Goal: Task Accomplishment & Management: Complete application form

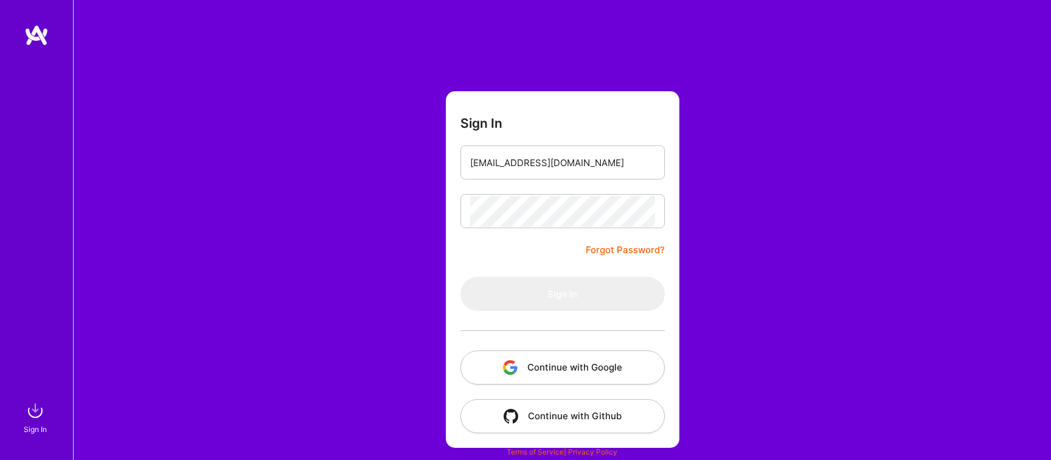
type input "[EMAIL_ADDRESS][DOMAIN_NAME]"
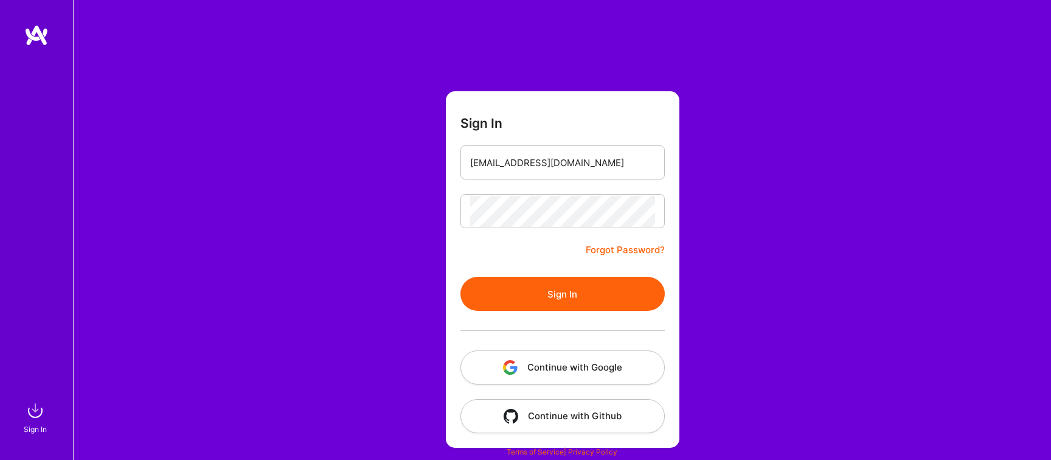
click at [538, 296] on button "Sign In" at bounding box center [563, 294] width 204 height 34
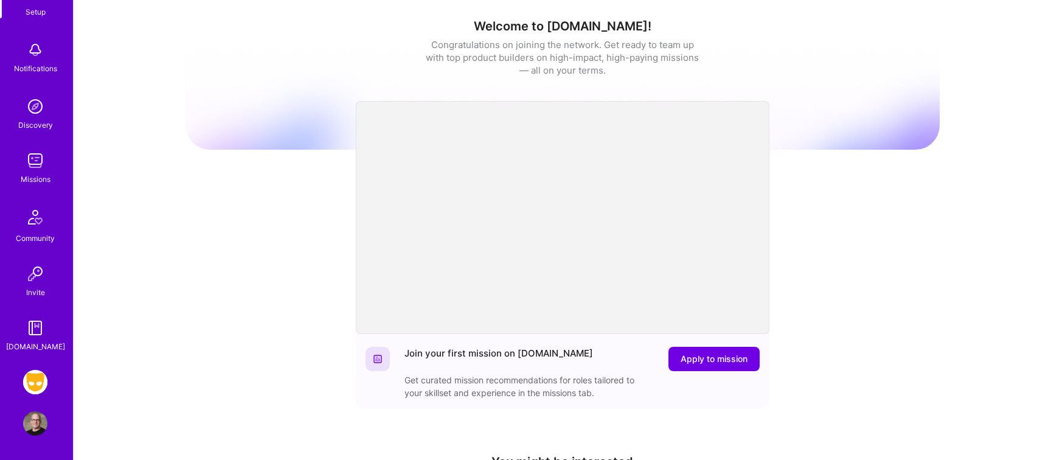
scroll to position [78, 0]
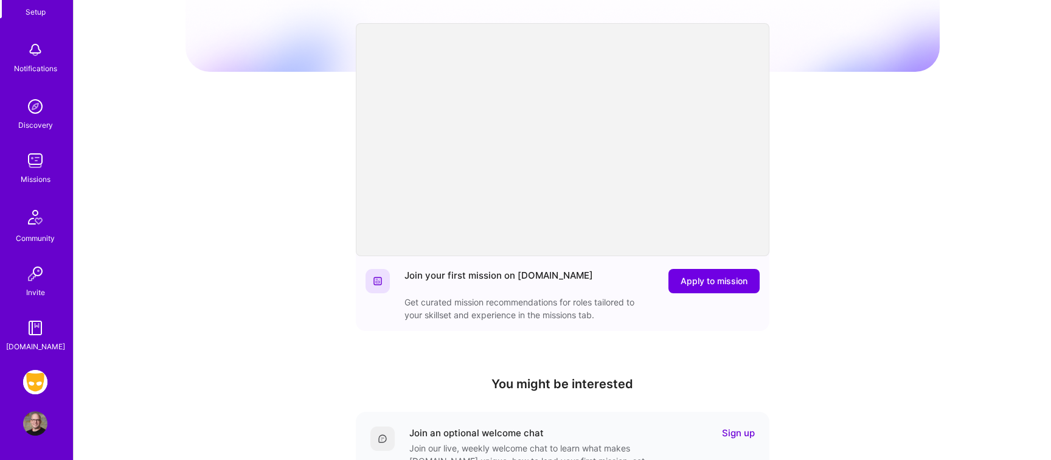
click at [37, 375] on img at bounding box center [35, 382] width 24 height 24
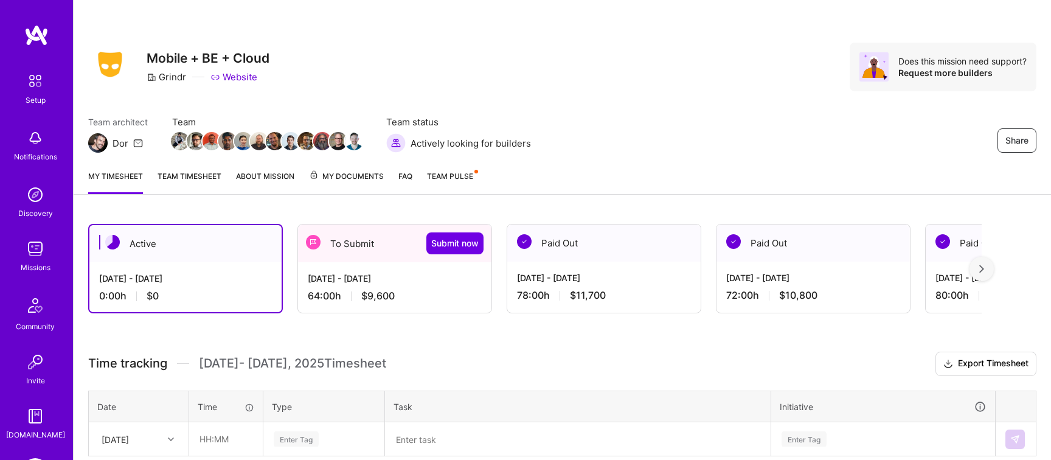
click at [378, 245] on div "To Submit Submit now" at bounding box center [394, 244] width 193 height 38
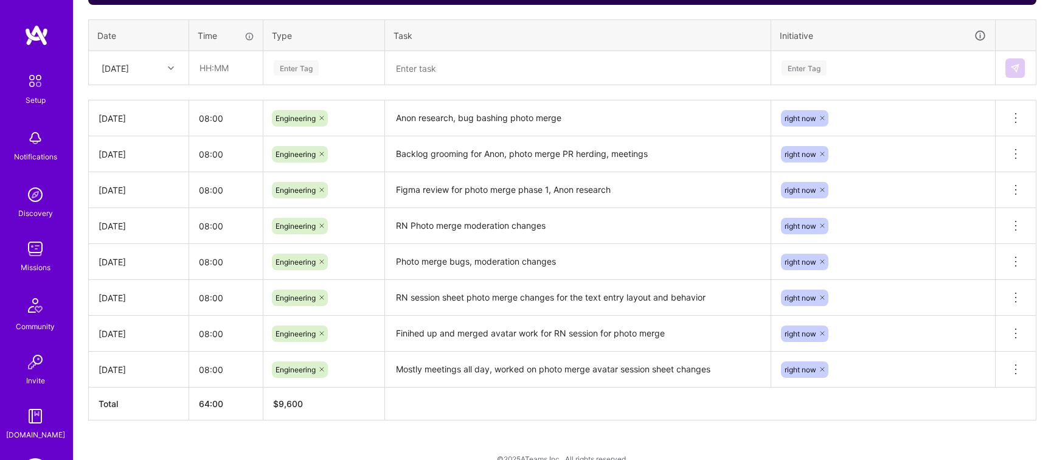
scroll to position [385, 0]
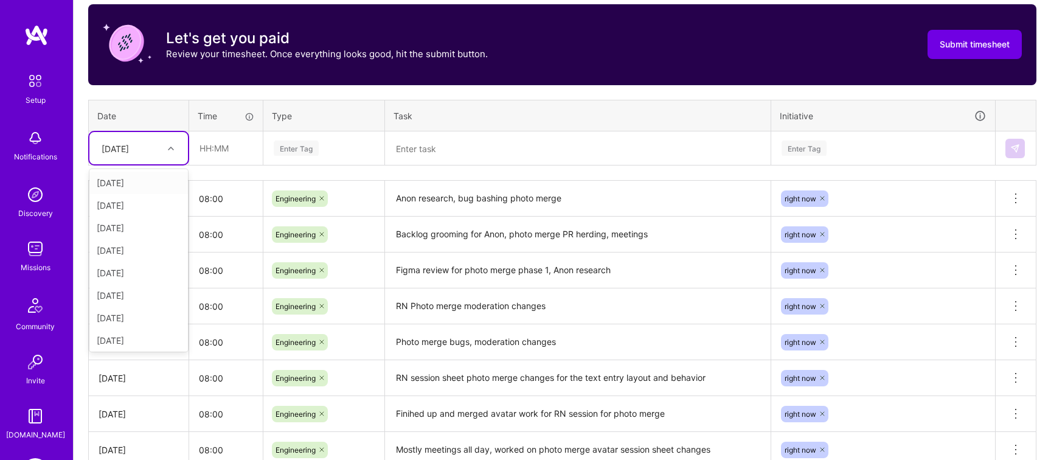
click at [173, 150] on icon at bounding box center [171, 148] width 6 height 6
click at [141, 309] on div "[DATE]" at bounding box center [138, 315] width 99 height 23
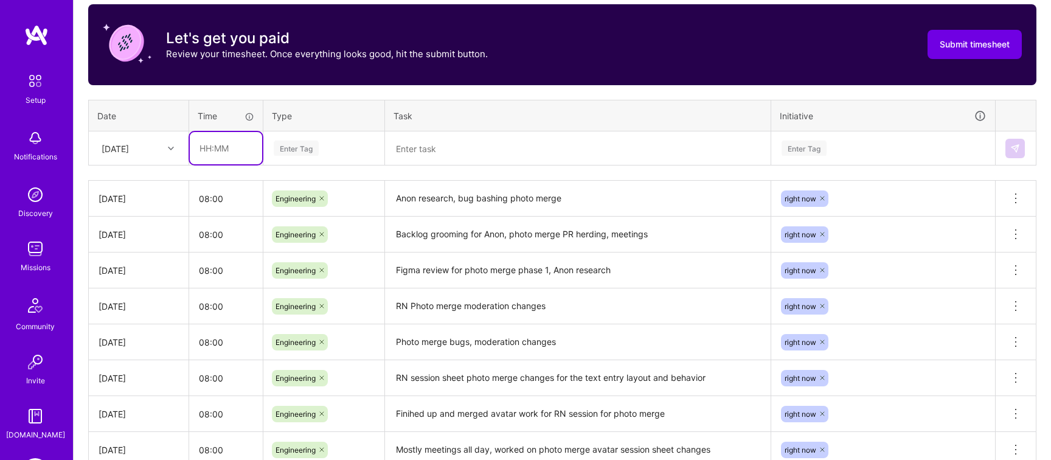
click at [215, 146] on input "text" at bounding box center [226, 148] width 72 height 32
type input "08:00"
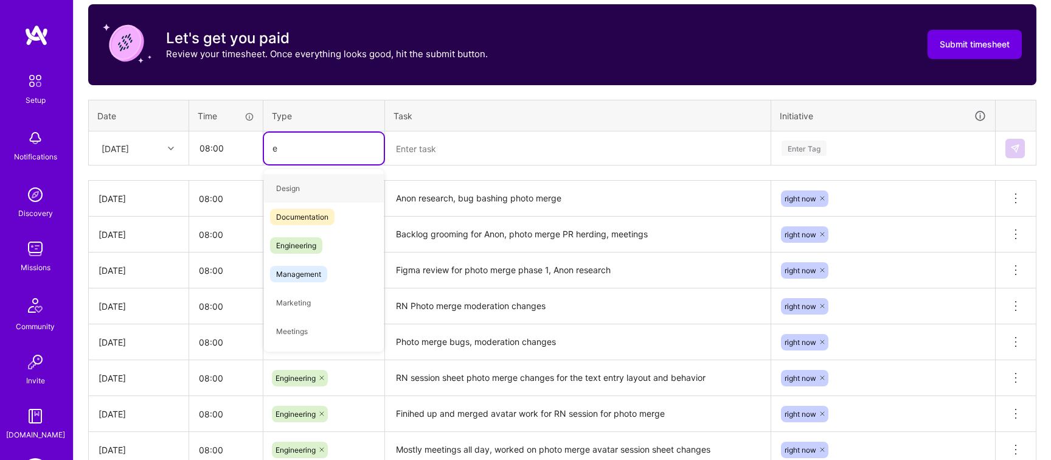
type input "en"
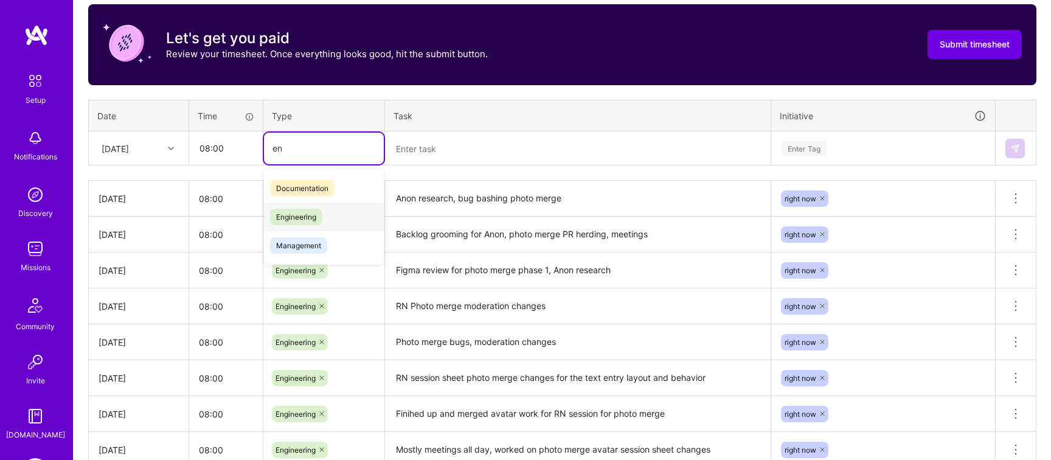
click at [304, 220] on span "Engineering" at bounding box center [296, 217] width 52 height 16
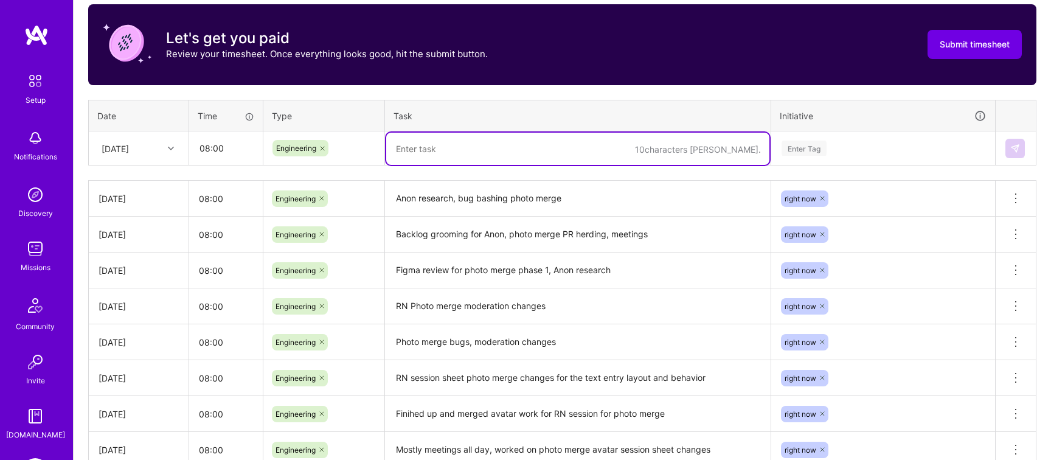
click at [424, 147] on textarea at bounding box center [577, 149] width 383 height 32
type textarea "Right Now map marker changes for PhotoMerge"
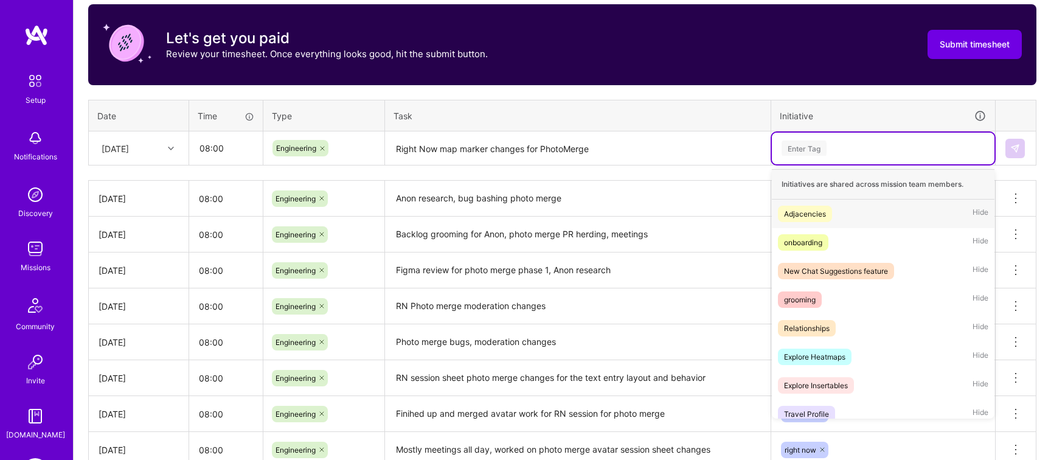
click at [840, 143] on div "Enter Tag" at bounding box center [884, 148] width 206 height 15
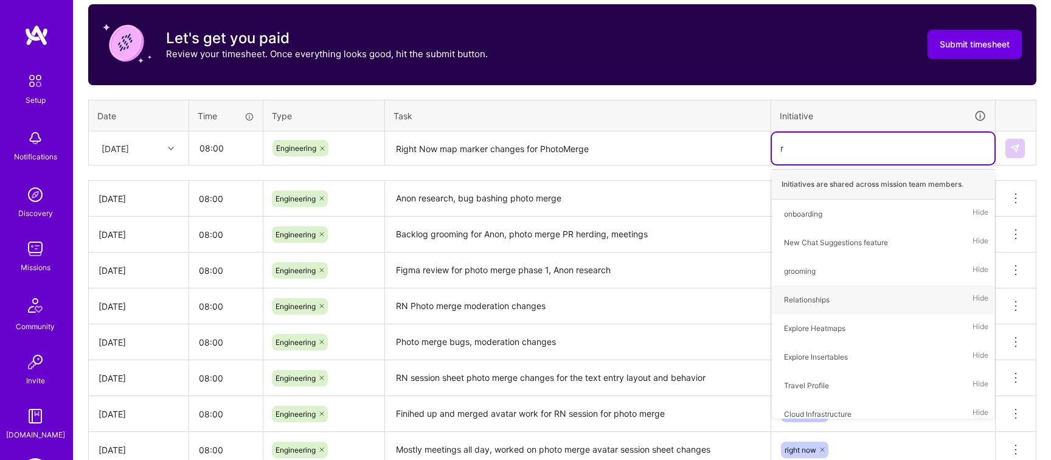
type input "ri"
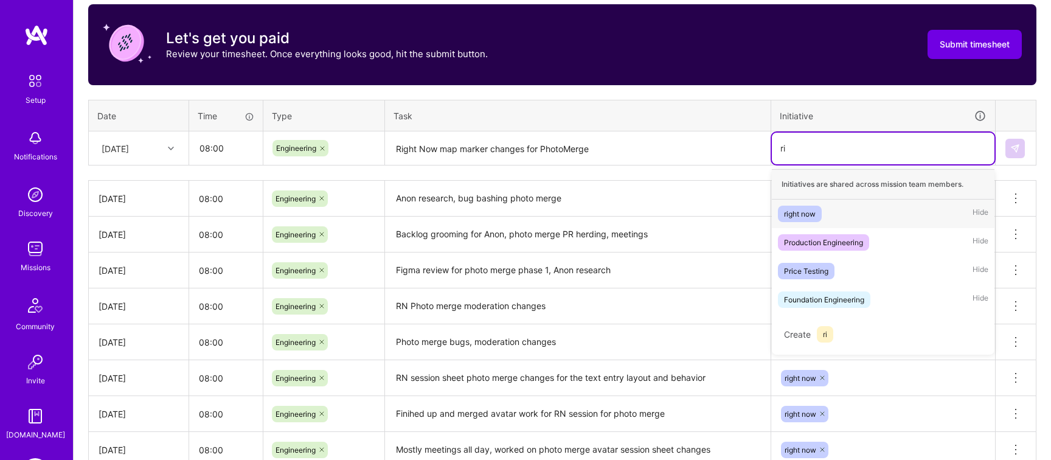
click at [810, 218] on div "right now" at bounding box center [800, 213] width 32 height 13
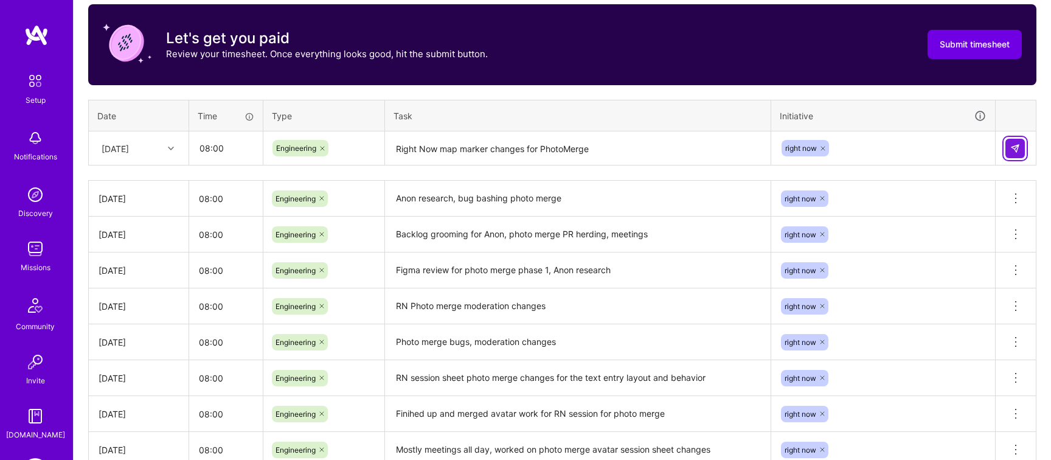
click at [1021, 146] on button at bounding box center [1015, 148] width 19 height 19
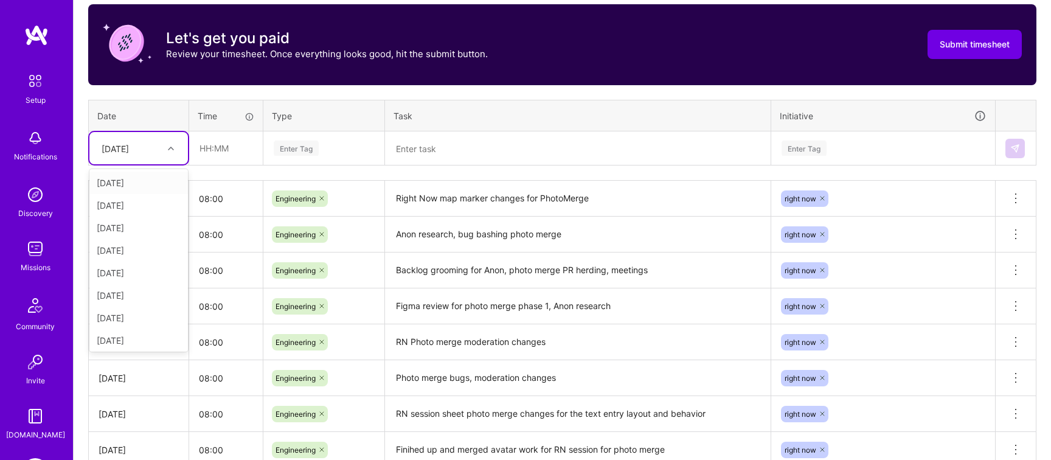
click at [167, 143] on div at bounding box center [172, 149] width 19 height 16
click at [139, 310] on div "[DATE]" at bounding box center [138, 315] width 99 height 23
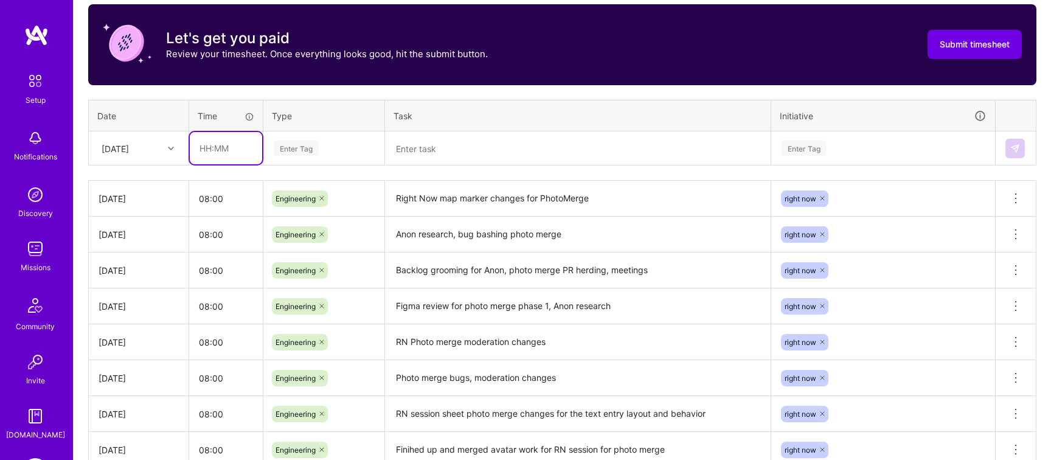
click at [218, 151] on input "text" at bounding box center [226, 148] width 72 height 32
type input "08:00"
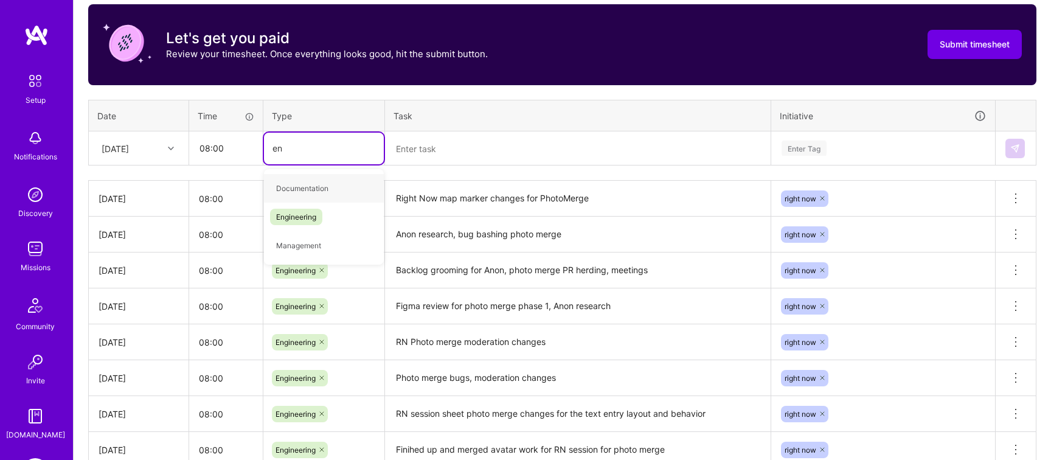
type input "eng"
click at [285, 190] on span "Engineering" at bounding box center [296, 188] width 52 height 16
click at [423, 156] on textarea at bounding box center [577, 149] width 383 height 32
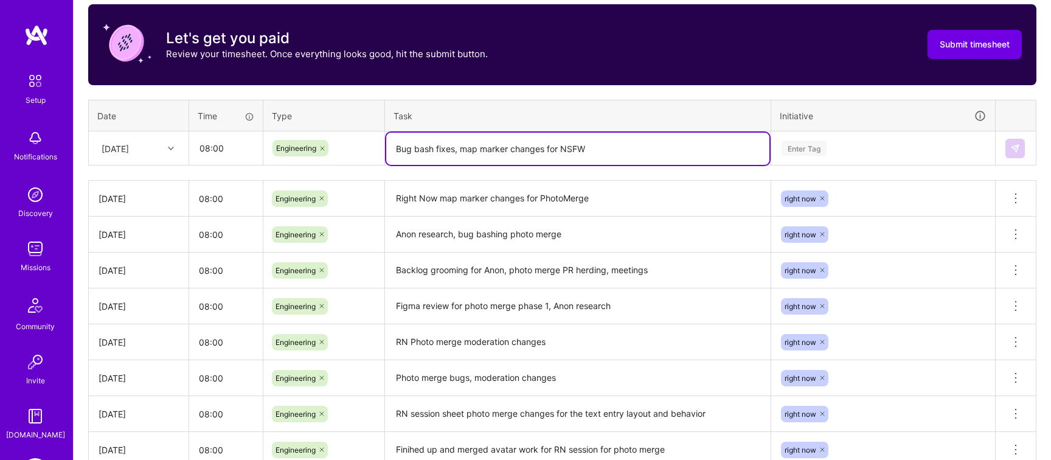
type textarea "Bug bash fixes, map marker changes for NSFW"
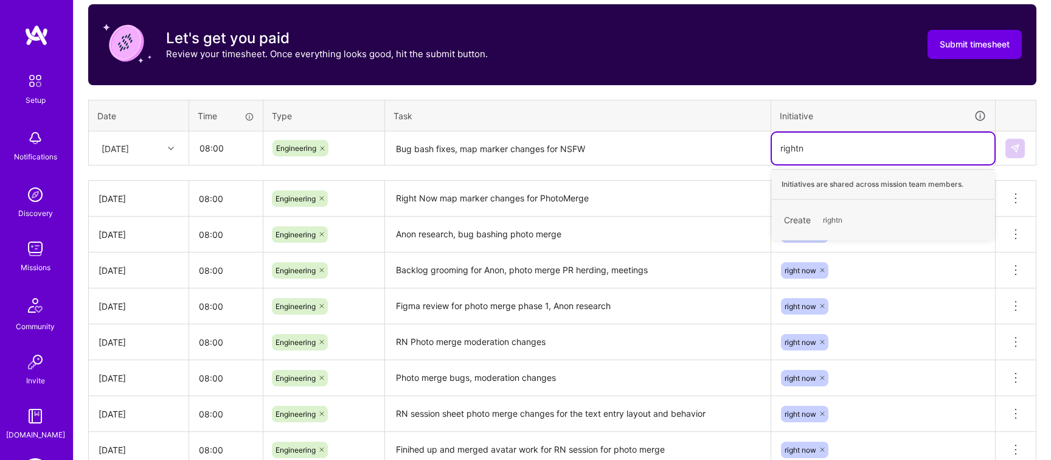
type input "right"
click at [816, 208] on div "right now" at bounding box center [800, 213] width 32 height 13
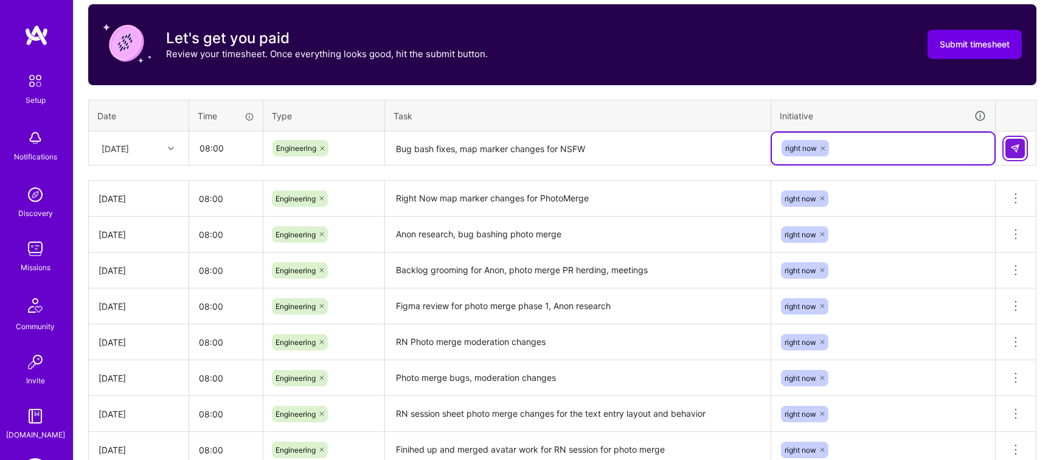
click at [1012, 147] on img at bounding box center [1016, 149] width 10 height 10
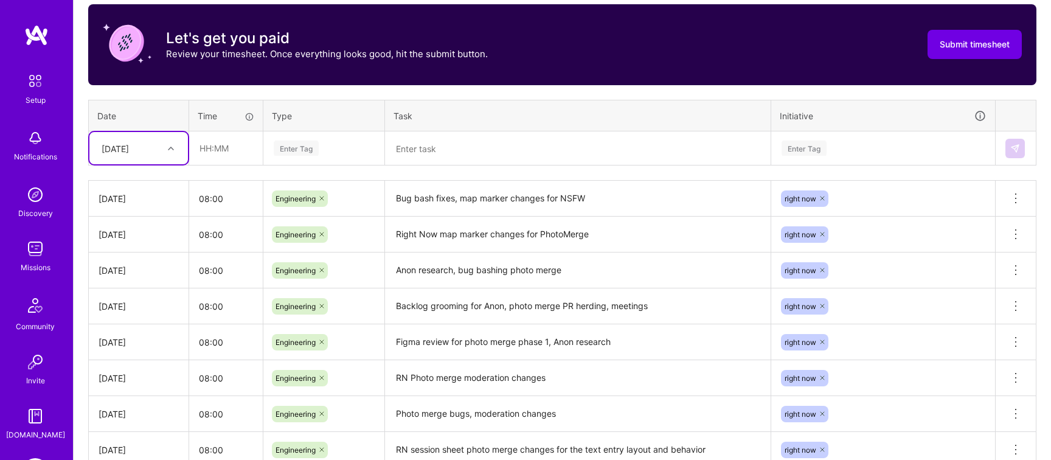
click at [174, 148] on div at bounding box center [172, 149] width 19 height 16
click at [151, 345] on div "[DATE]" at bounding box center [138, 340] width 99 height 23
click at [217, 153] on input "text" at bounding box center [226, 148] width 72 height 32
type input "08:00"
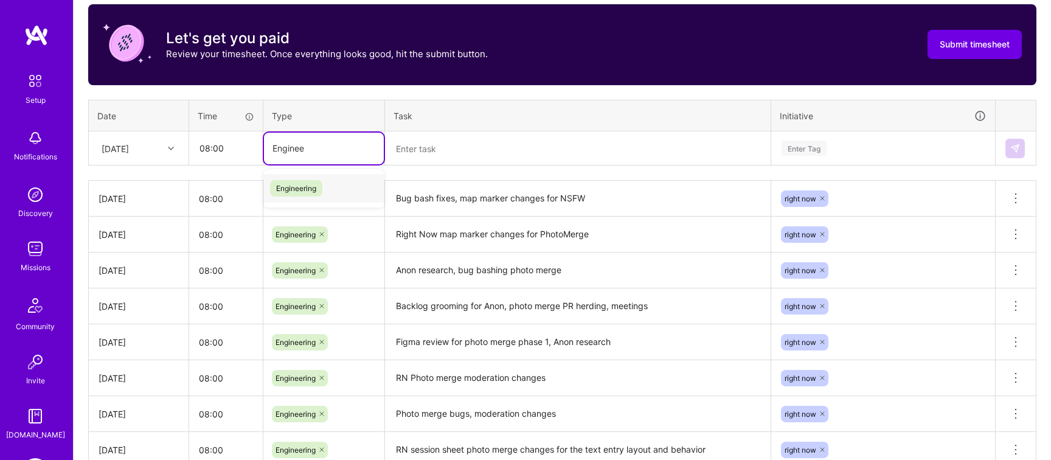
type input "Engineer"
click at [284, 184] on span "Engineering" at bounding box center [296, 188] width 52 height 16
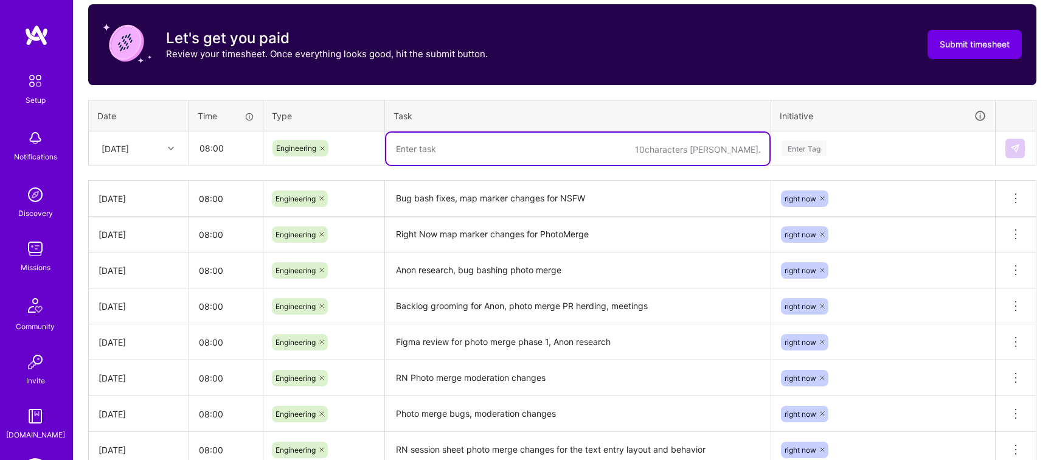
click at [411, 149] on textarea at bounding box center [577, 149] width 383 height 32
type textarea "Lots of meetings, Photo merge verification"
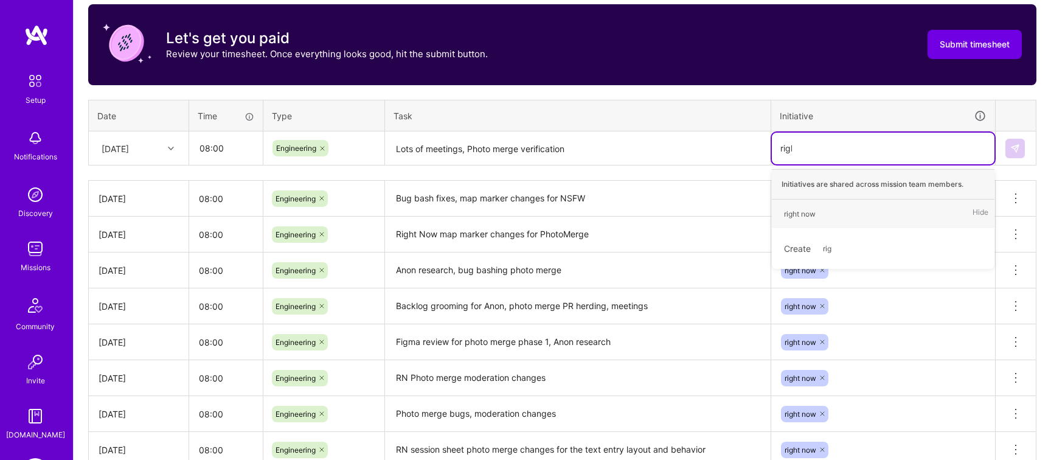
type input "right"
click at [798, 217] on div "right now" at bounding box center [800, 213] width 32 height 13
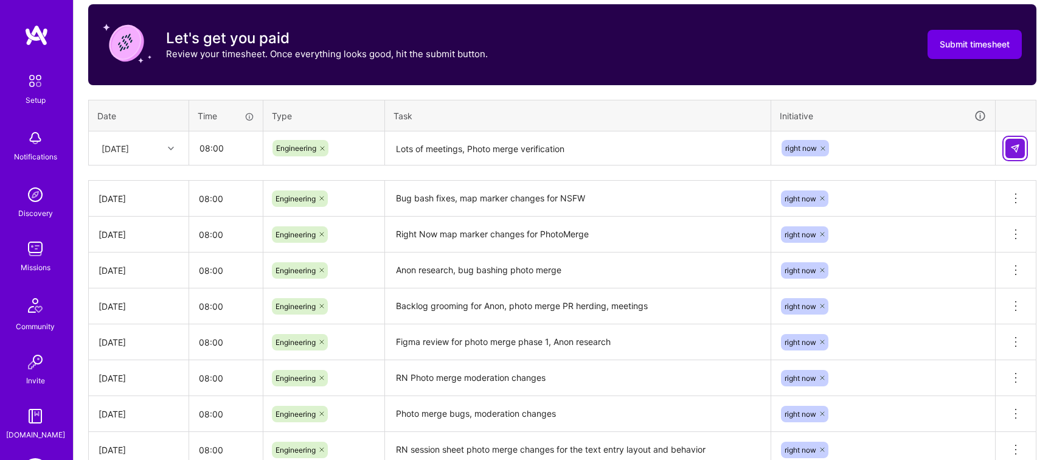
click at [1009, 144] on button at bounding box center [1015, 148] width 19 height 19
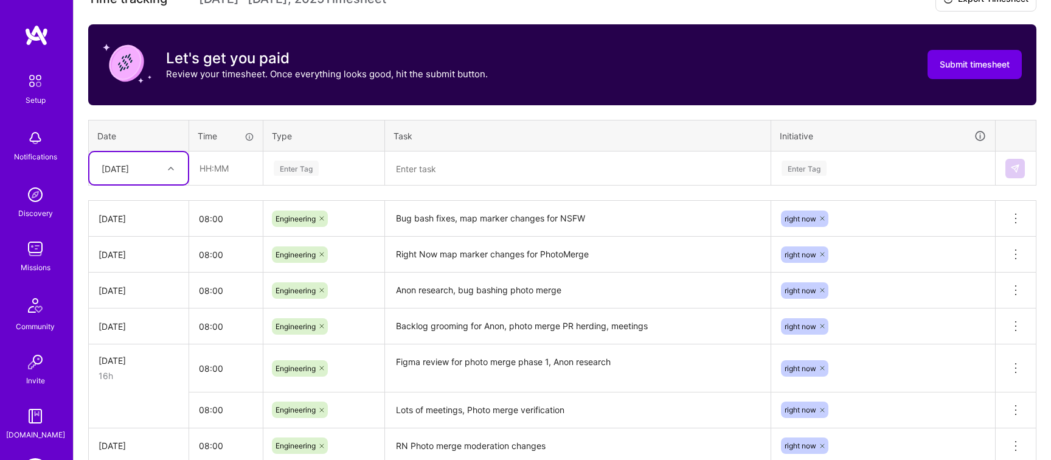
scroll to position [0, 0]
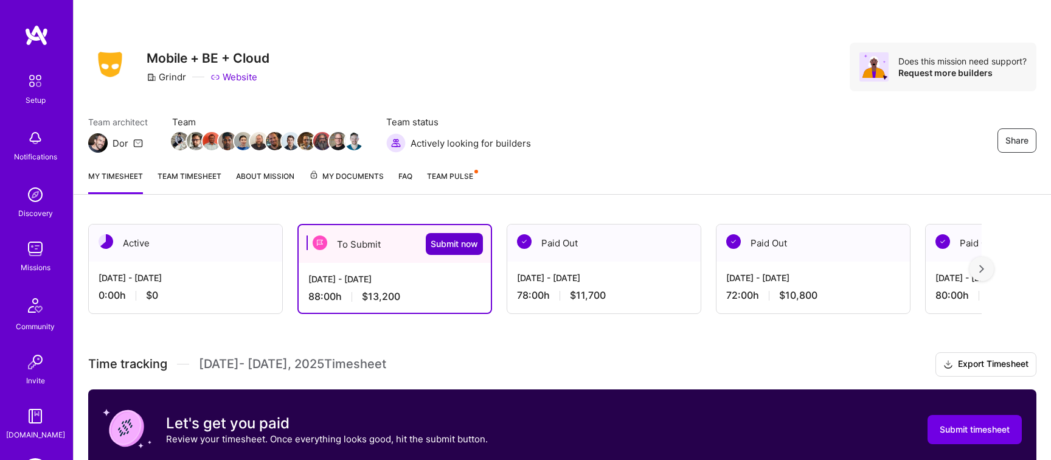
click at [472, 242] on span "Submit now" at bounding box center [454, 244] width 47 height 12
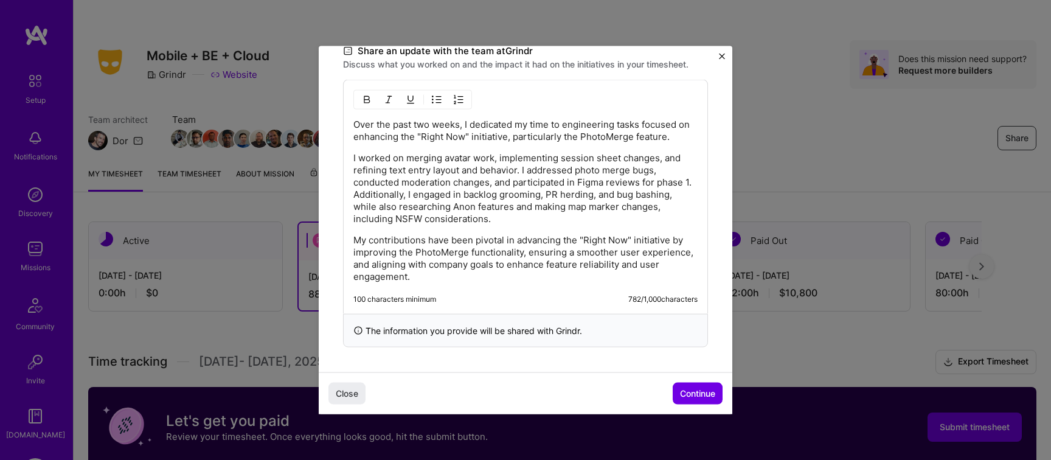
scroll to position [29, 0]
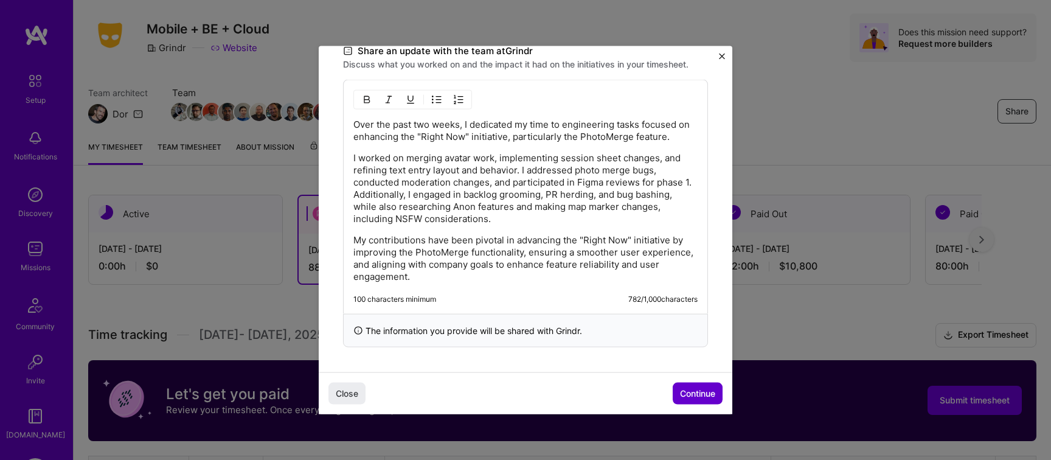
click at [696, 388] on span "Continue" at bounding box center [697, 393] width 35 height 12
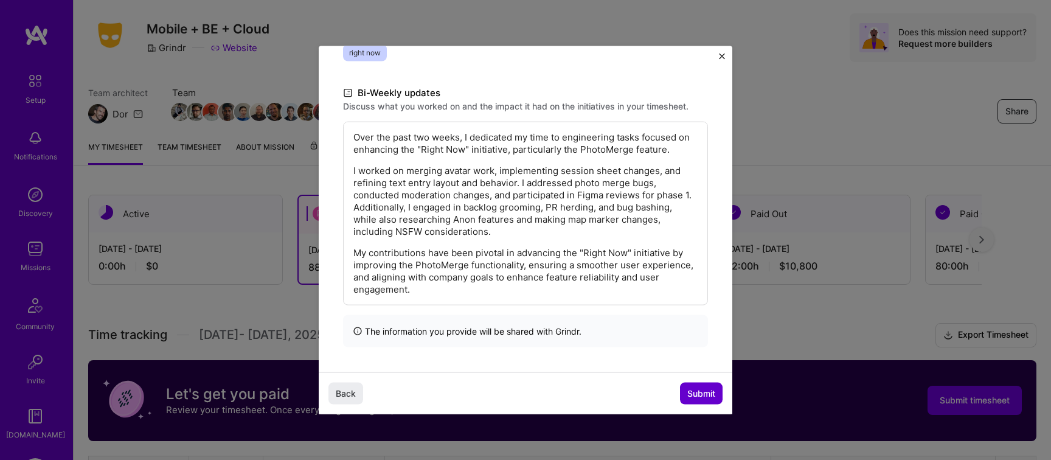
click at [696, 388] on span "Submit" at bounding box center [702, 393] width 28 height 12
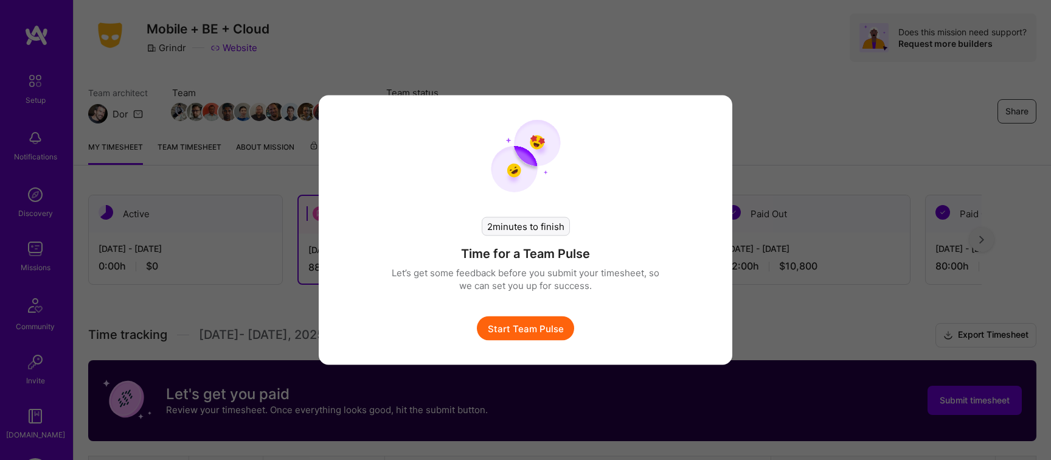
click at [555, 335] on button "Start Team Pulse" at bounding box center [525, 328] width 97 height 24
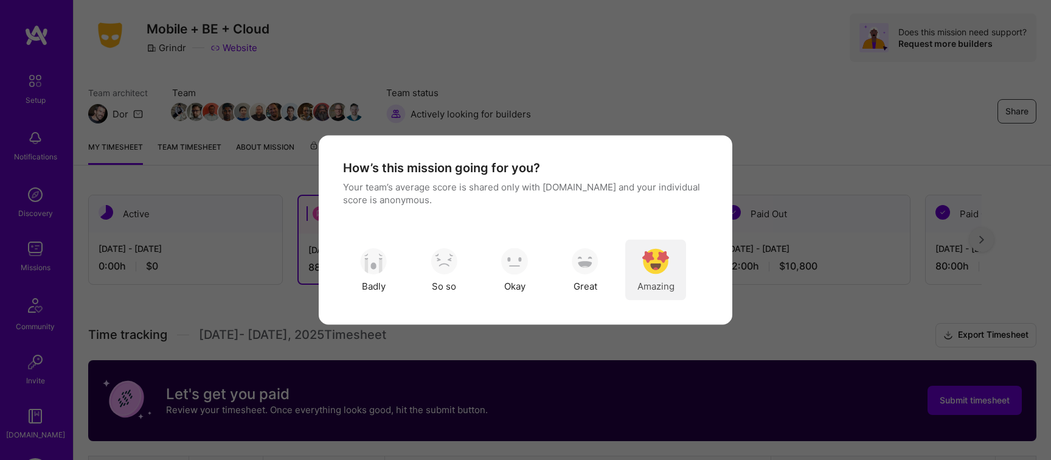
click at [646, 270] on img "modal" at bounding box center [656, 261] width 27 height 27
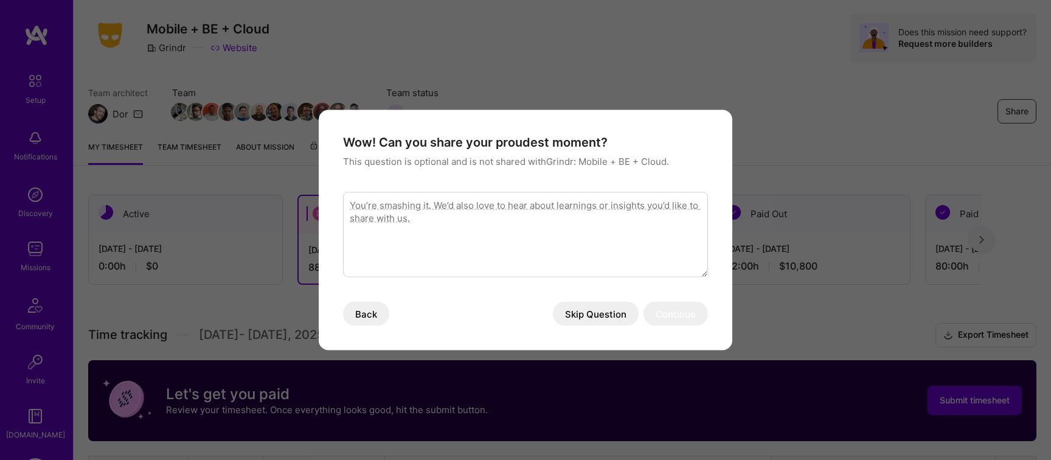
click at [618, 313] on button "Skip Question" at bounding box center [596, 314] width 86 height 24
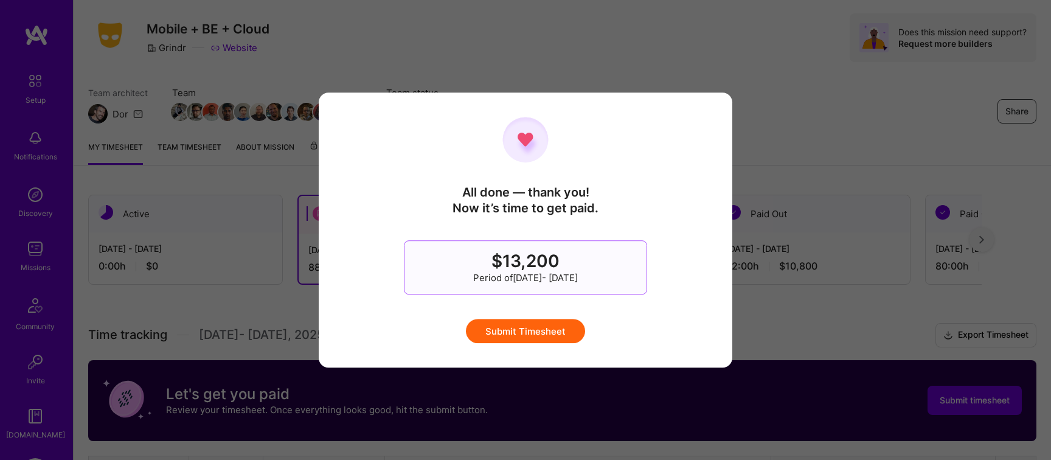
click at [541, 324] on button "Submit Timesheet" at bounding box center [525, 331] width 119 height 24
